Goal: Transaction & Acquisition: Obtain resource

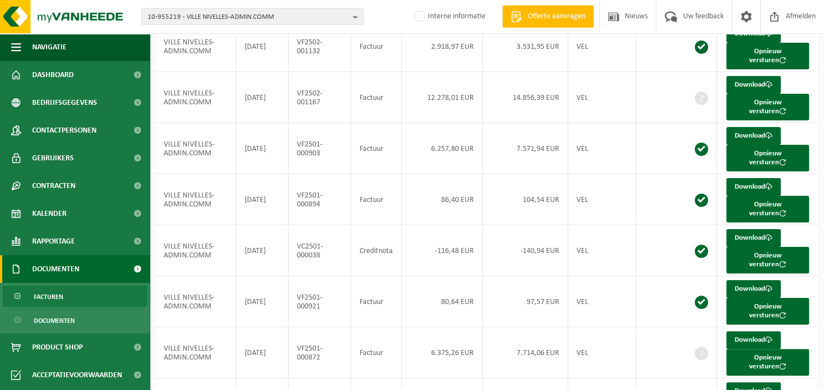
scroll to position [229, 0]
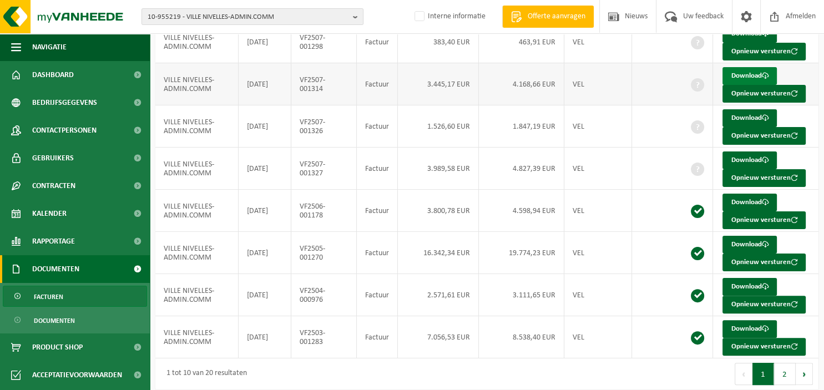
click at [751, 74] on link "Download" at bounding box center [749, 76] width 54 height 18
click at [356, 16] on b "button" at bounding box center [358, 17] width 10 height 16
type input "10-959627"
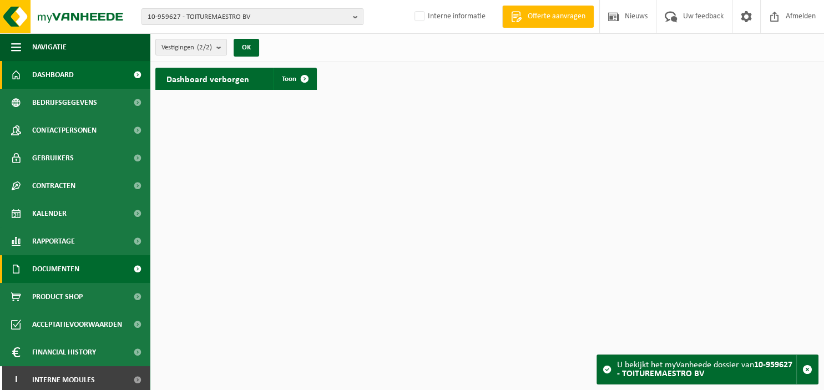
click at [70, 265] on span "Documenten" at bounding box center [55, 269] width 47 height 28
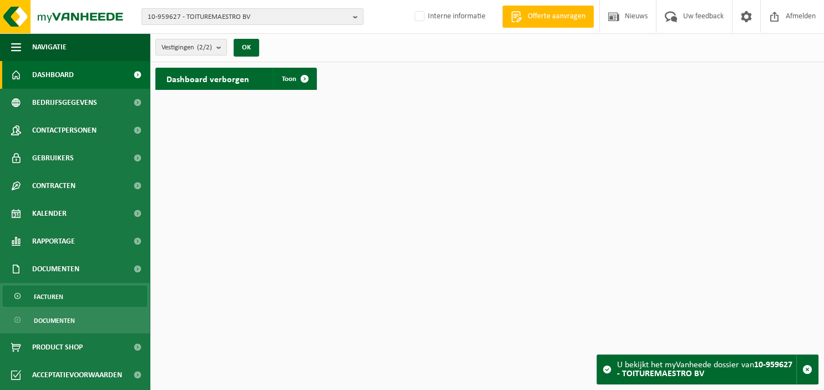
click at [57, 294] on span "Facturen" at bounding box center [48, 296] width 29 height 21
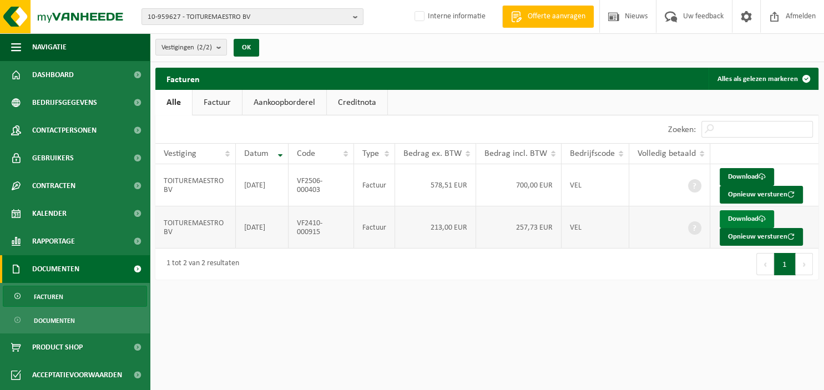
click at [745, 217] on link "Download" at bounding box center [747, 219] width 54 height 18
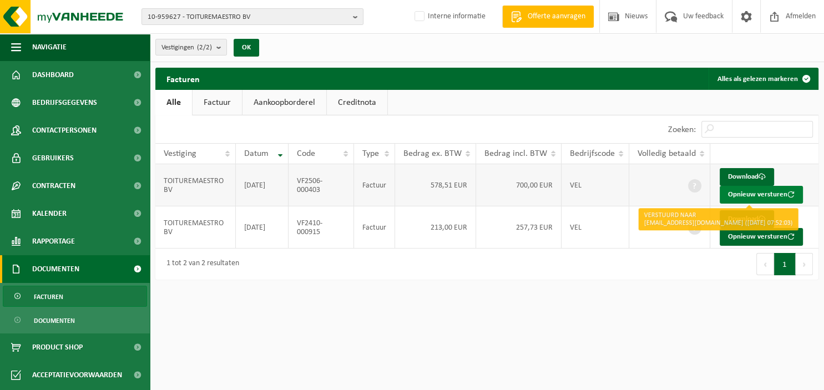
click at [760, 196] on button "Opnieuw versturen" at bounding box center [761, 195] width 83 height 18
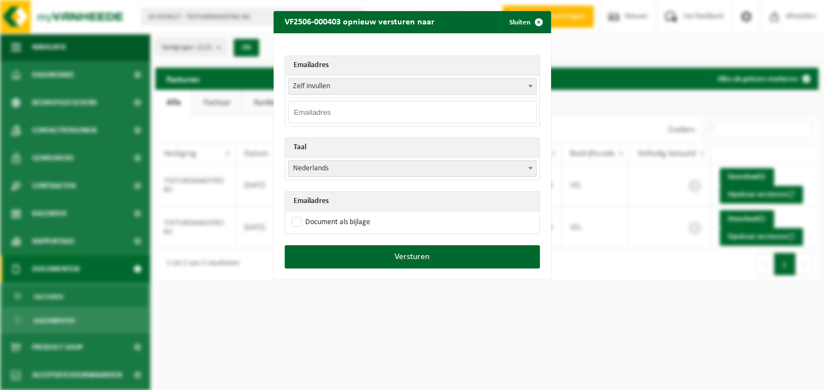
click at [532, 88] on span at bounding box center [530, 86] width 11 height 14
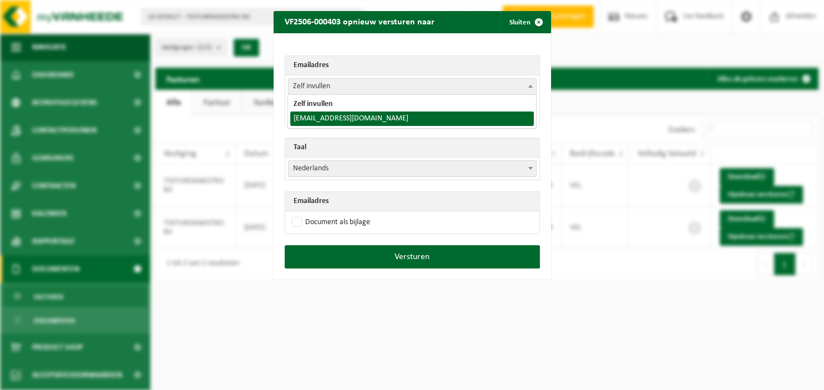
select select "[EMAIL_ADDRESS][DOMAIN_NAME]"
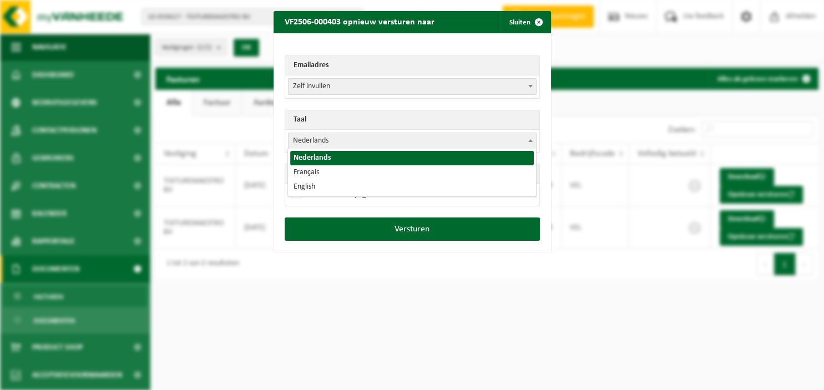
click at [534, 143] on span at bounding box center [530, 140] width 11 height 14
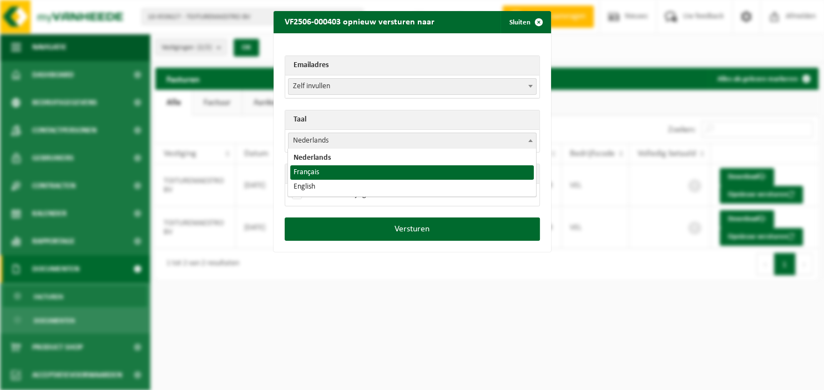
select select "fr"
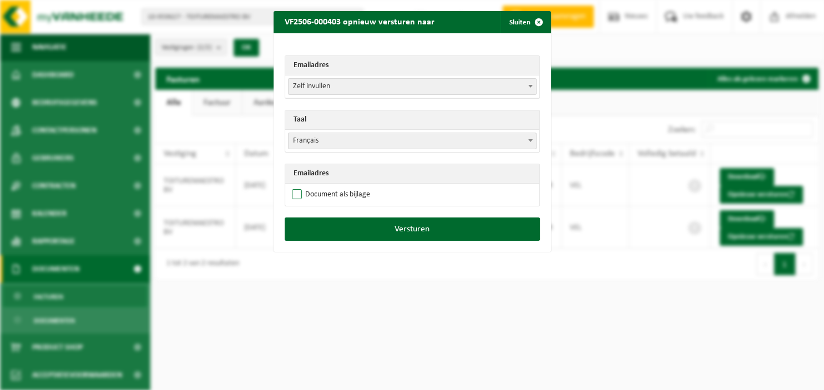
click at [336, 193] on label "Document als bijlage" at bounding box center [330, 194] width 80 height 17
click at [336, 186] on input "Document als bijlage" at bounding box center [425, 186] width 277 height 1
checkbox input "true"
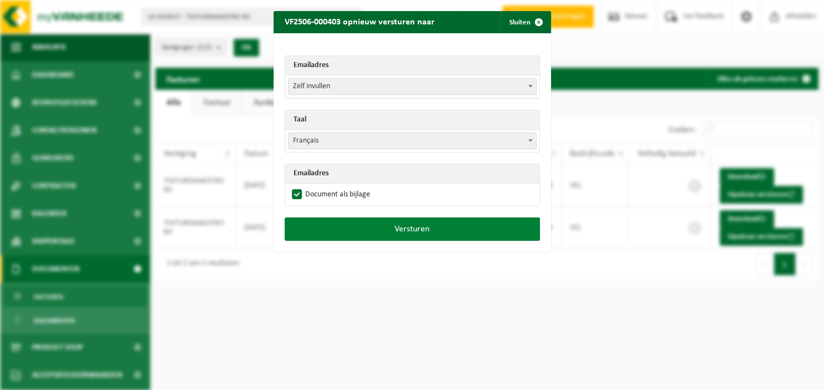
click at [373, 225] on button "Versturen" at bounding box center [412, 228] width 255 height 23
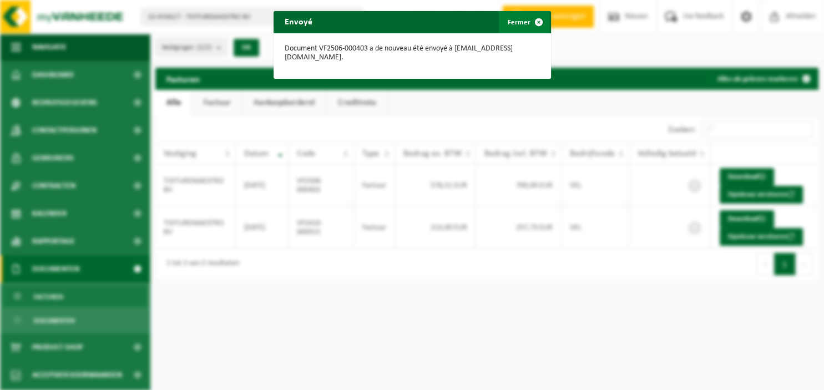
click at [538, 23] on span "button" at bounding box center [539, 22] width 22 height 22
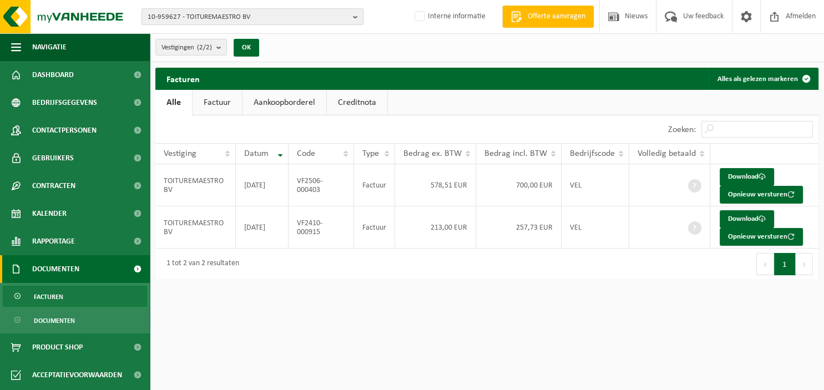
click at [361, 14] on b "button" at bounding box center [358, 17] width 10 height 16
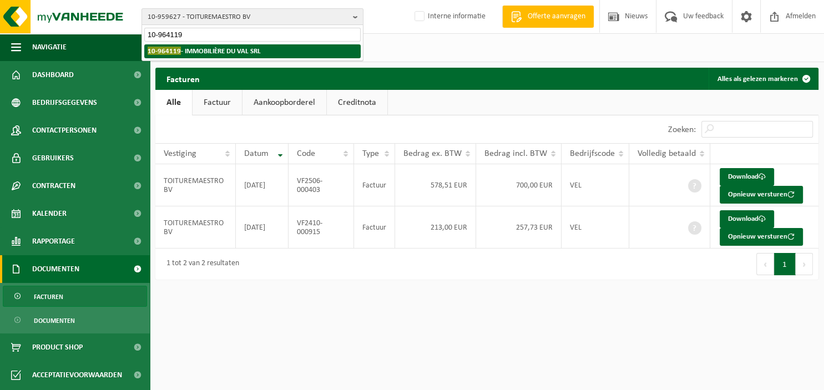
type input "10-964119"
click at [303, 49] on li "10-964119 - IMMOBILIÈRE DU VAL SRL" at bounding box center [252, 51] width 216 height 14
